Goal: Task Accomplishment & Management: Use online tool/utility

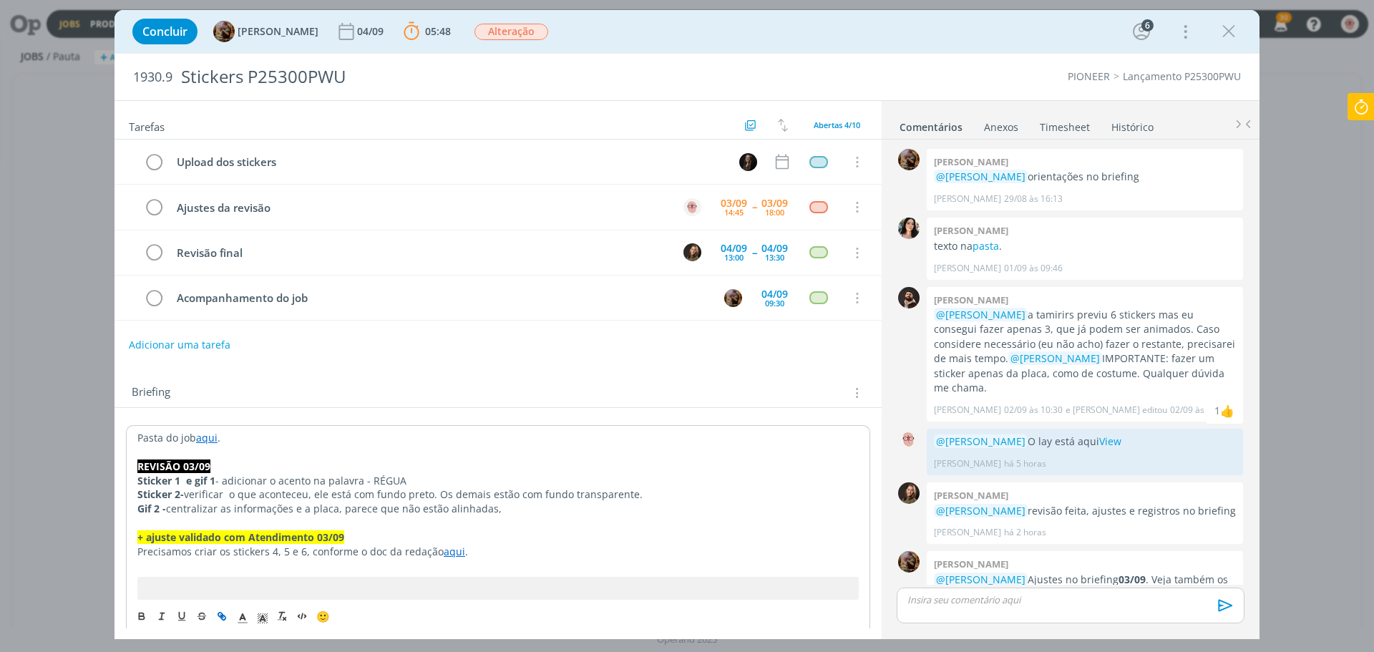
scroll to position [61, 0]
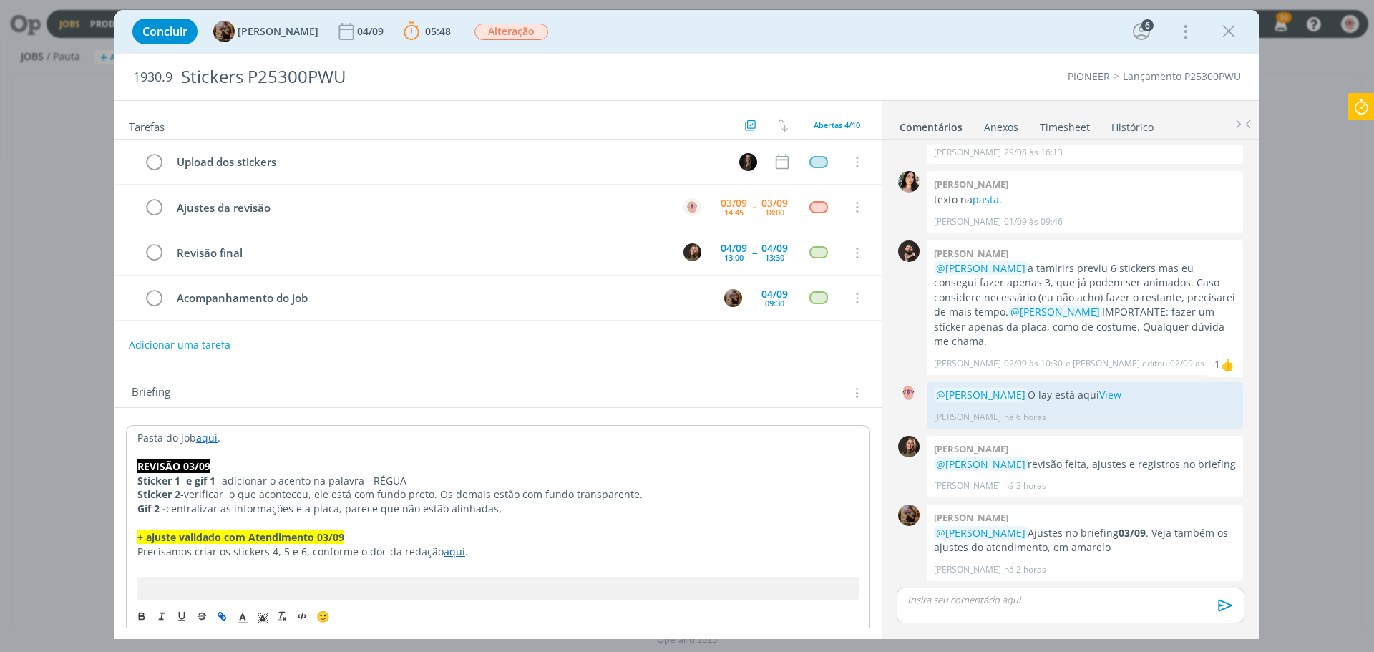
click at [1372, 111] on icon at bounding box center [1361, 107] width 26 height 28
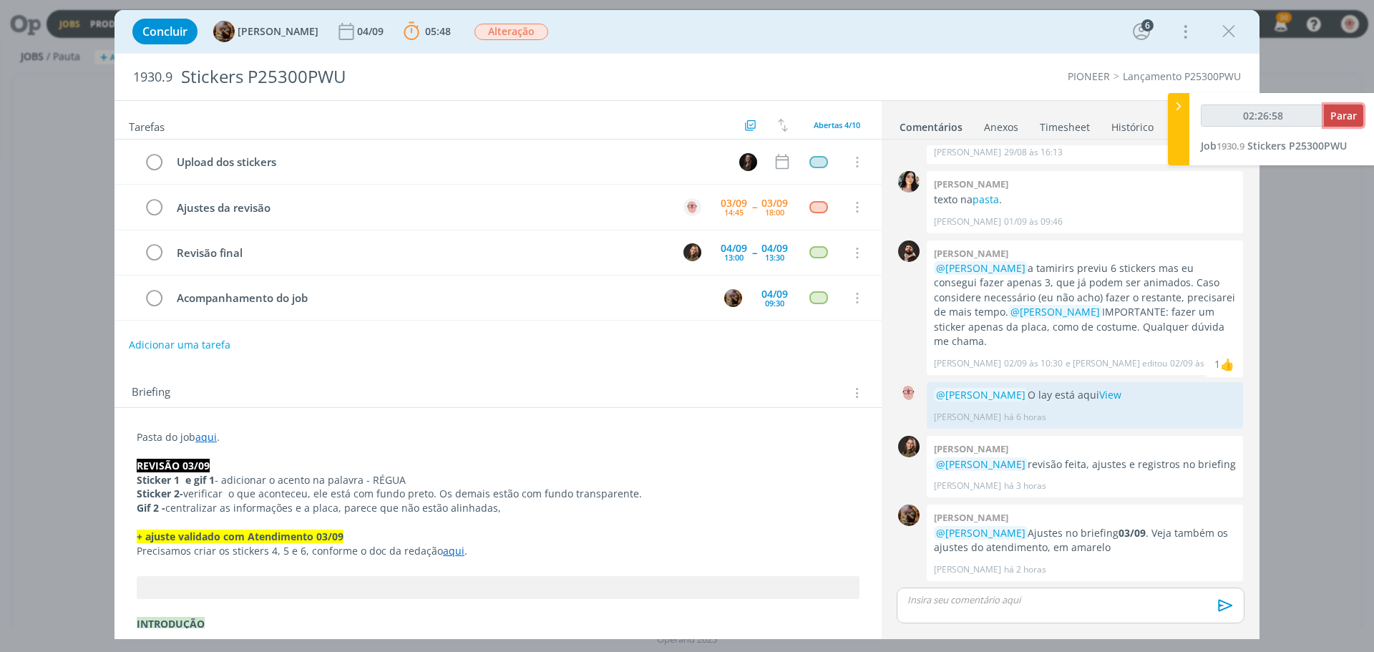
click at [1352, 116] on span "Parar" at bounding box center [1343, 116] width 26 height 14
type input "02:27:00"
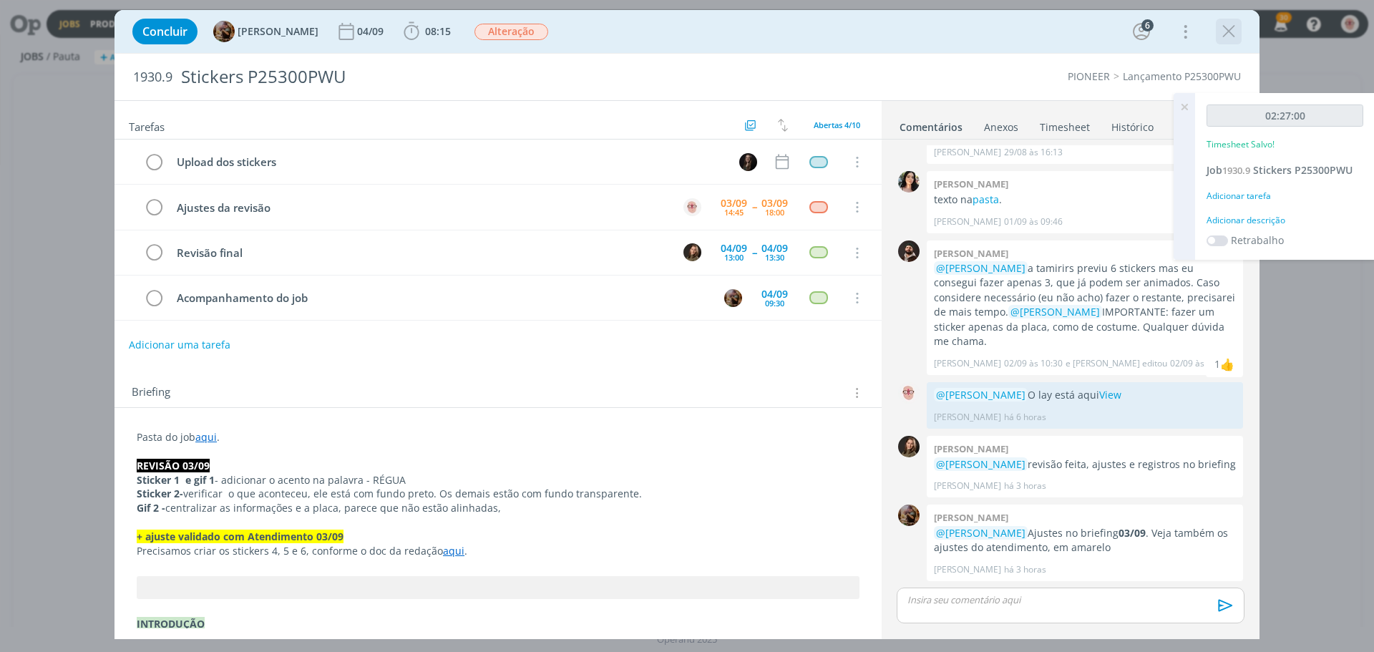
click at [1218, 39] on button "dialog" at bounding box center [1228, 31] width 21 height 21
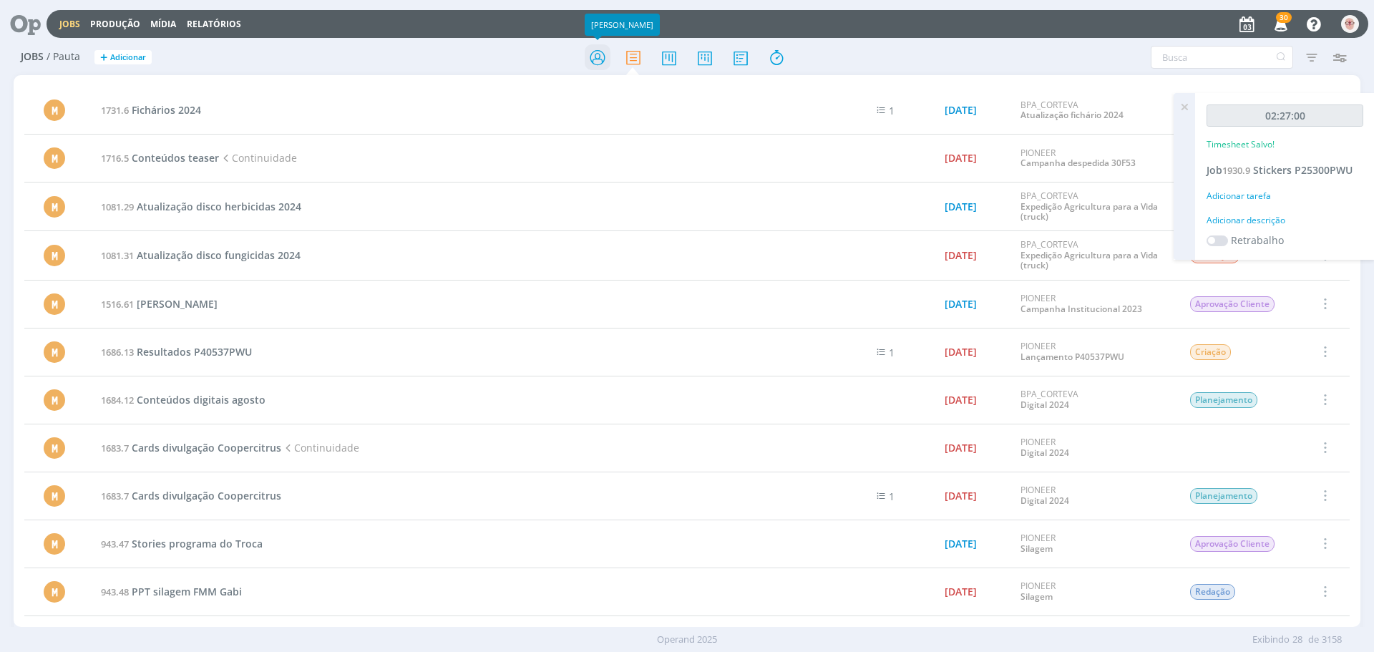
click at [601, 59] on icon at bounding box center [598, 58] width 26 height 28
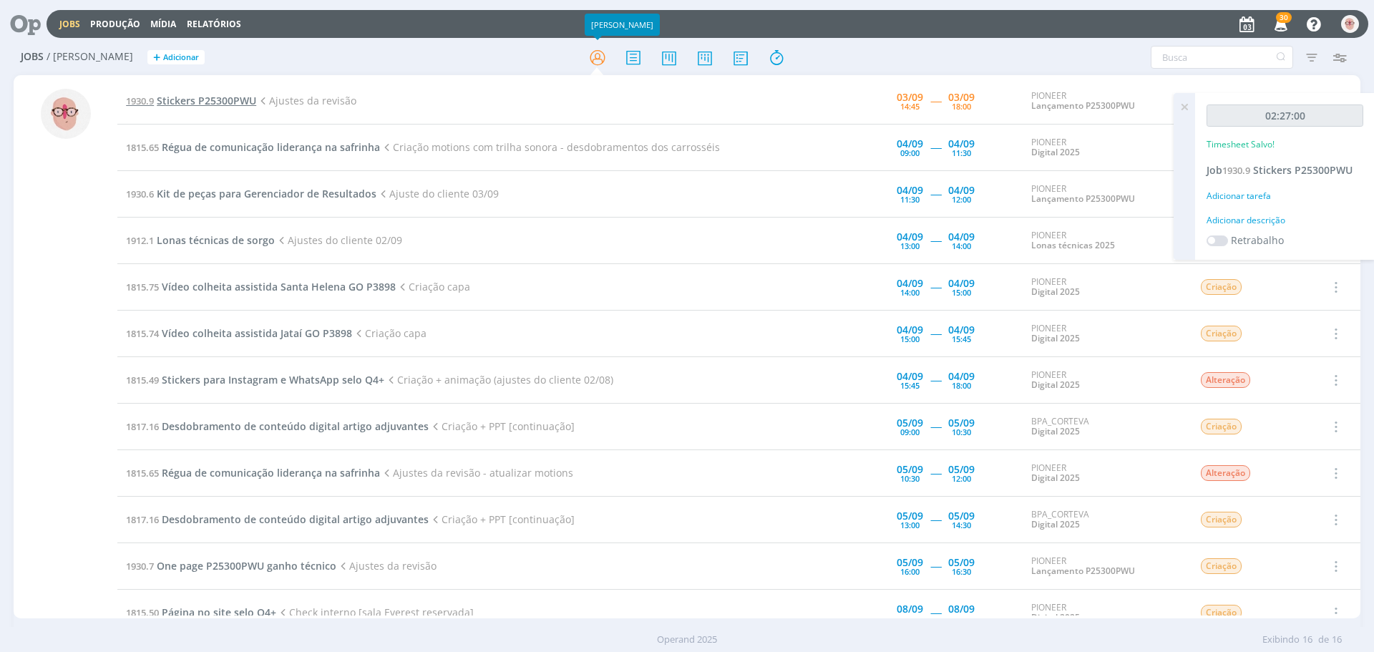
click at [244, 107] on span "Stickers P25300PWU" at bounding box center [206, 101] width 99 height 14
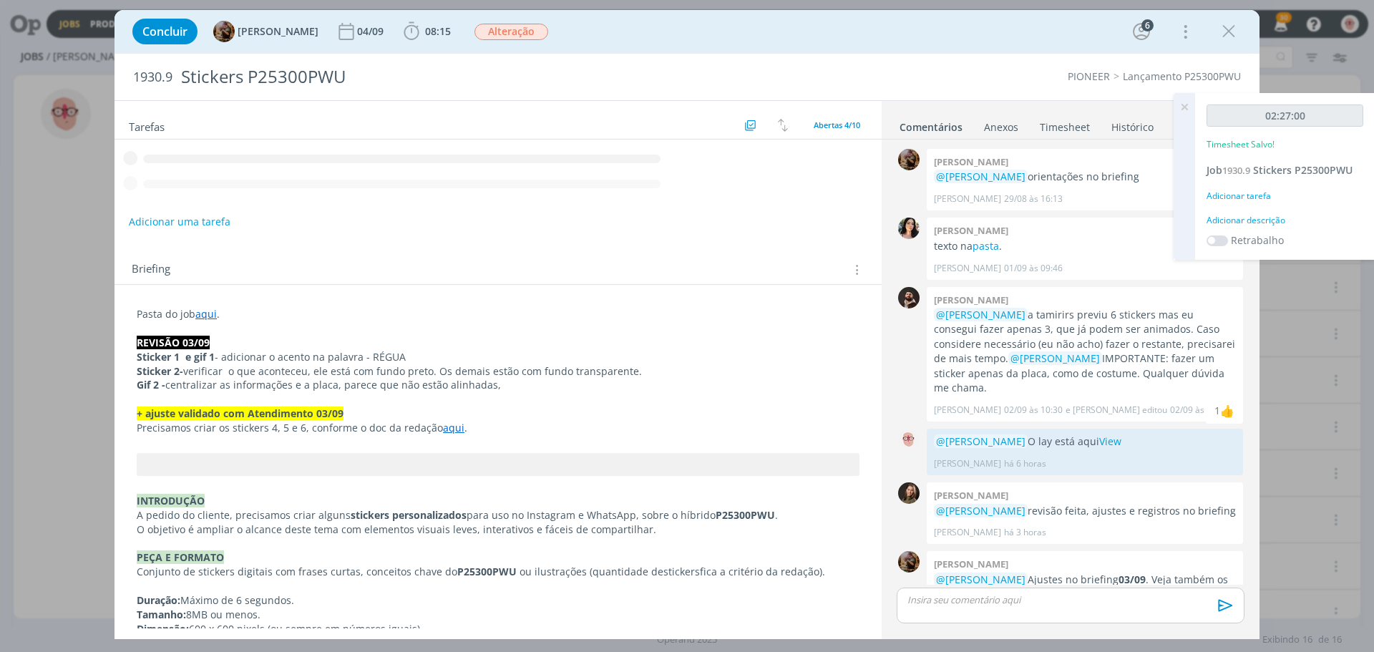
scroll to position [61, 0]
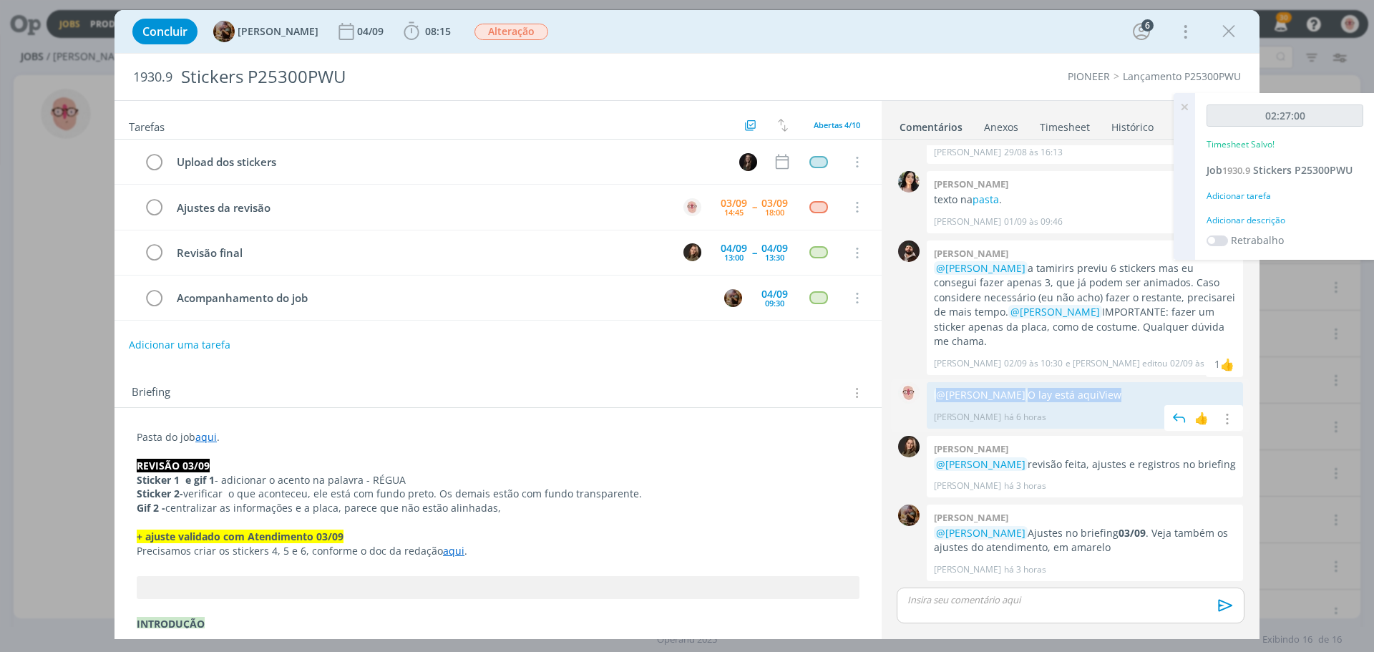
drag, startPoint x: 1145, startPoint y: 371, endPoint x: 926, endPoint y: 376, distance: 219.0
click at [927, 382] on div "@[PERSON_NAME] O lay está aqui View [PERSON_NAME] há 6 horas 👍 Editar Excluir" at bounding box center [1085, 405] width 316 height 47
copy p "@[PERSON_NAME] O lay está aqui View"
click at [1046, 604] on p "dialog" at bounding box center [1070, 599] width 325 height 13
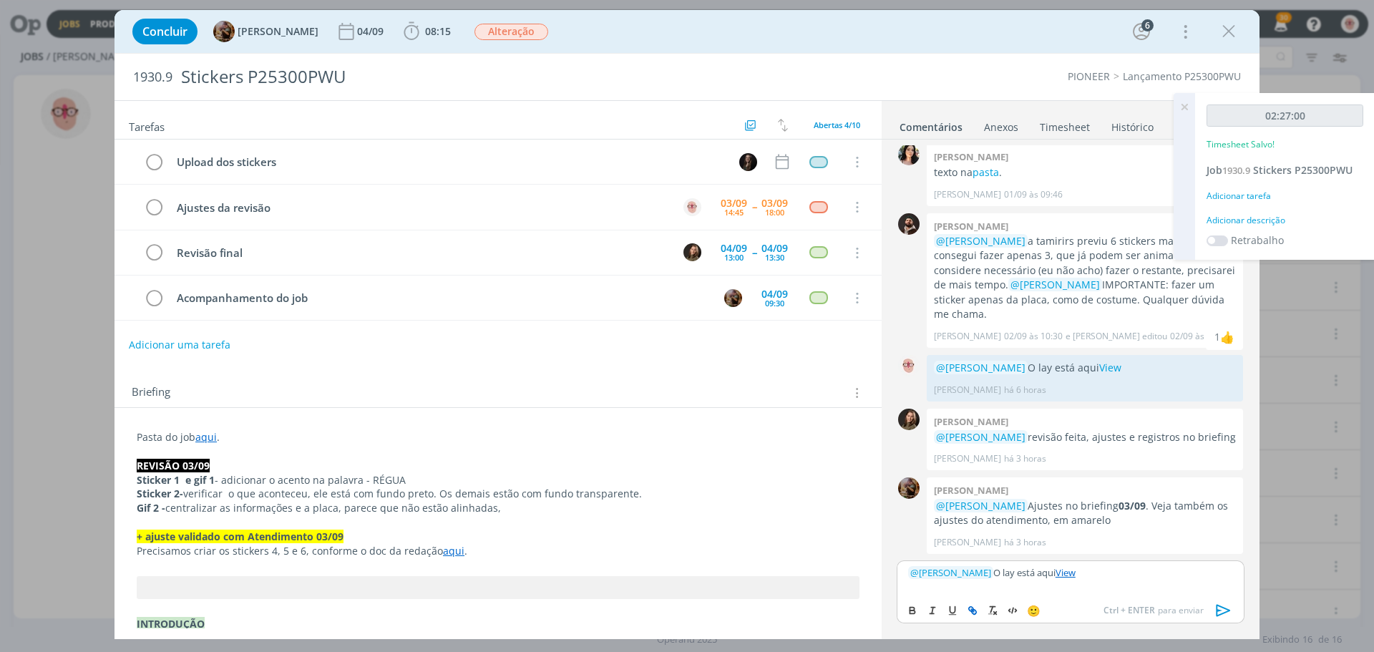
click at [1007, 572] on p "﻿ @ [PERSON_NAME] ﻿ O lay está aqui View" at bounding box center [1070, 572] width 325 height 13
click at [1084, 572] on p "﻿ @ [PERSON_NAME] ﻿ Ajustes e [PERSON_NAME] lay está aqui View" at bounding box center [1070, 572] width 325 height 13
click at [1228, 612] on icon "dialog" at bounding box center [1223, 611] width 14 height 12
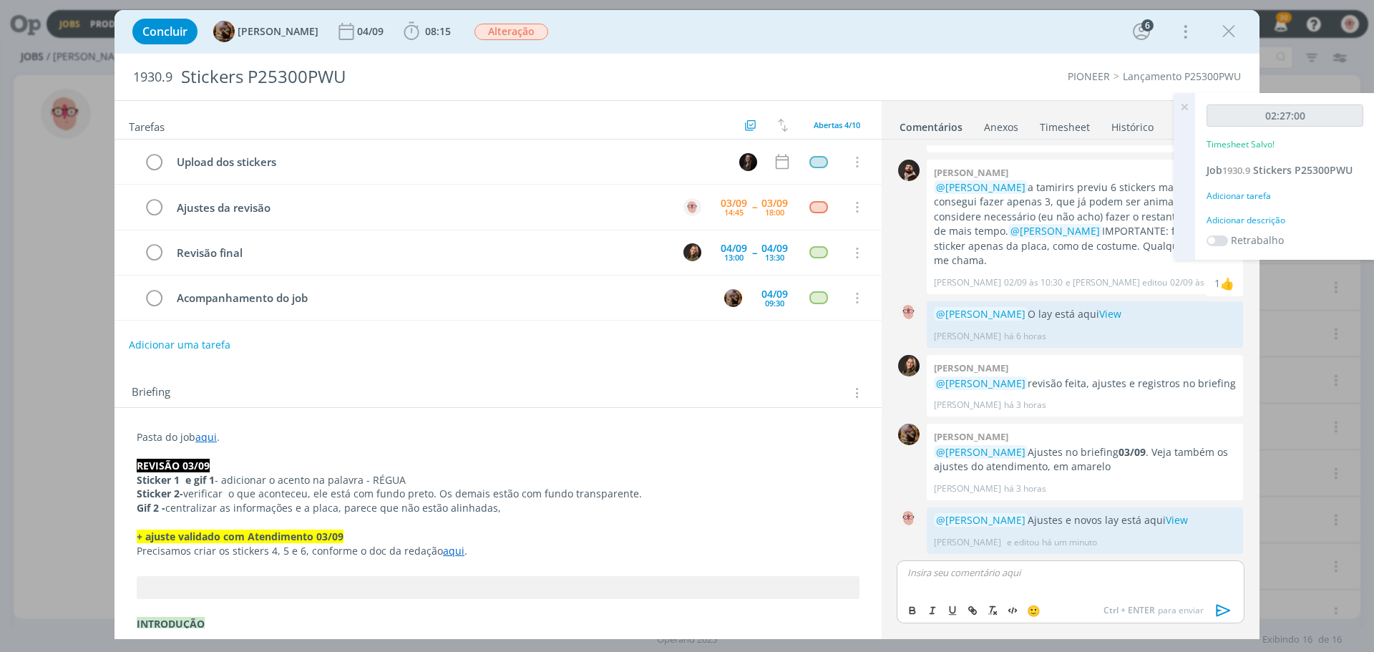
scroll to position [142, 0]
click at [1182, 104] on icon at bounding box center [1184, 107] width 26 height 28
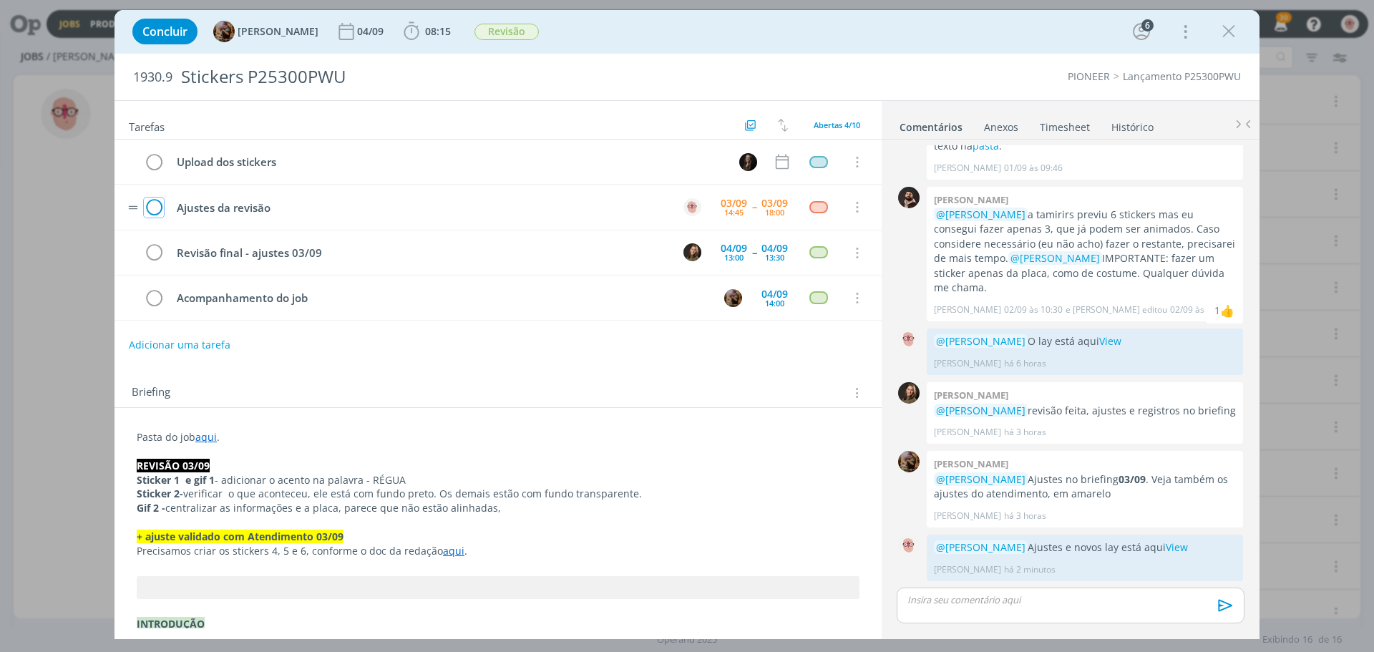
click at [152, 202] on icon "dialog" at bounding box center [154, 207] width 20 height 21
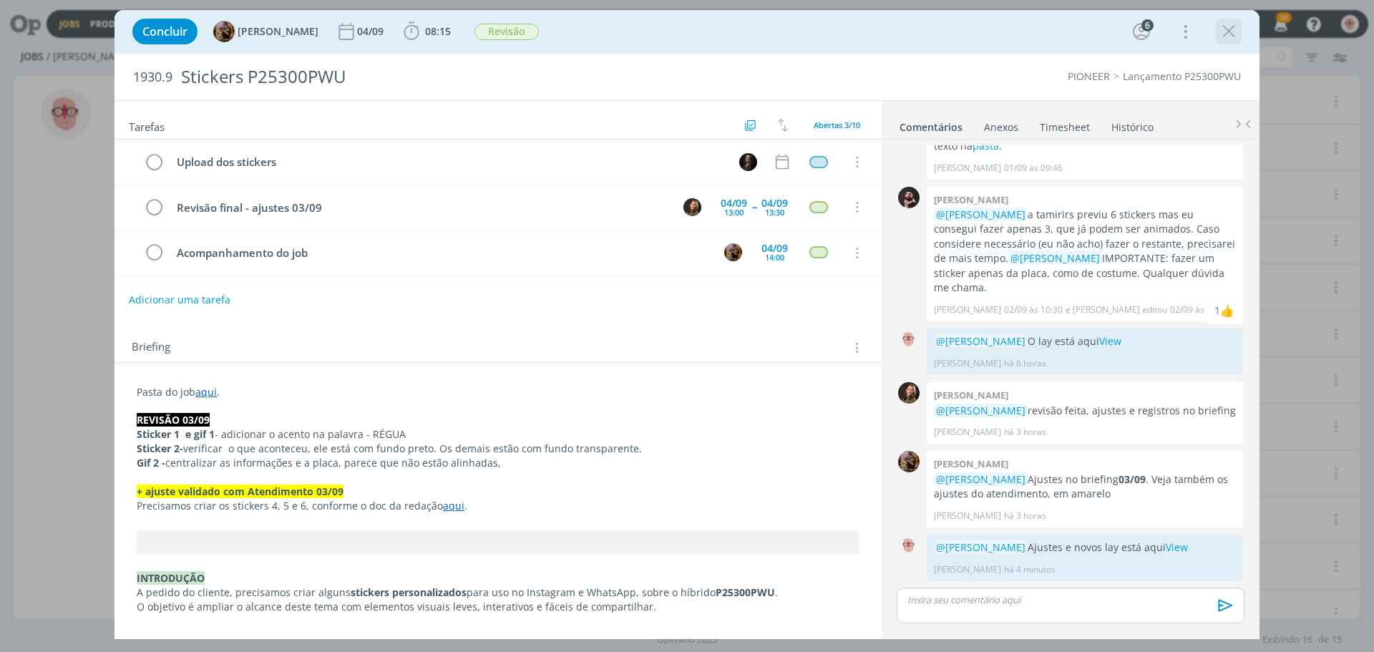
click at [1236, 31] on icon "dialog" at bounding box center [1228, 31] width 21 height 21
